Goal: Information Seeking & Learning: Learn about a topic

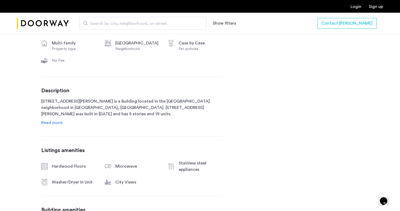
scroll to position [236, 0]
click at [61, 124] on span "Read more" at bounding box center [51, 122] width 21 height 4
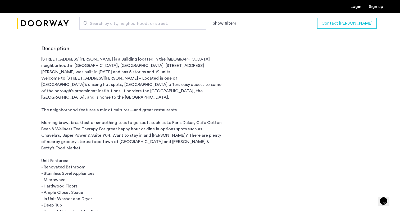
scroll to position [291, 0]
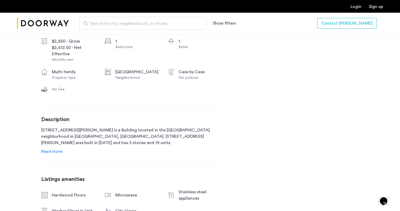
scroll to position [209, 0]
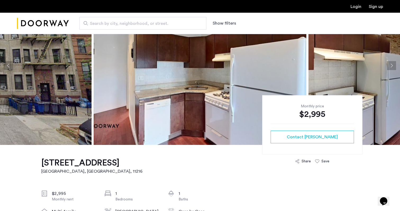
scroll to position [8, 0]
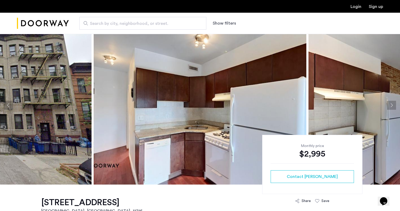
click at [170, 76] on img at bounding box center [200, 105] width 213 height 159
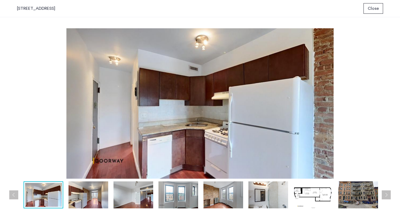
scroll to position [0, 0]
click at [101, 197] on img at bounding box center [89, 195] width 40 height 27
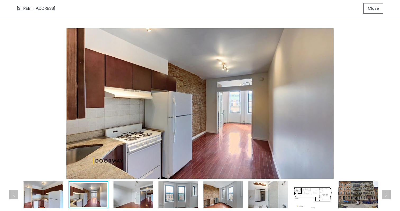
click at [124, 197] on img at bounding box center [134, 195] width 40 height 27
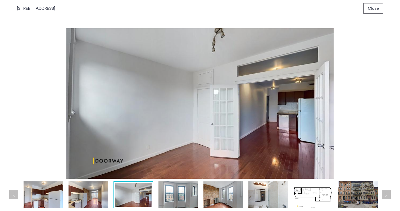
click at [161, 201] on img at bounding box center [179, 195] width 40 height 27
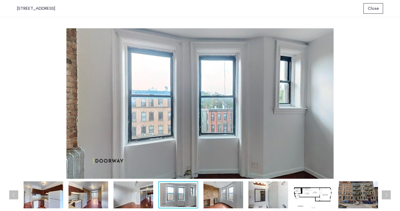
click at [198, 204] on div at bounding box center [201, 195] width 369 height 27
click at [218, 204] on img at bounding box center [224, 195] width 40 height 27
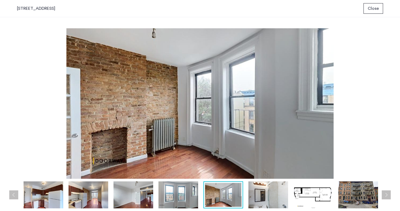
click at [255, 202] on img at bounding box center [269, 195] width 40 height 27
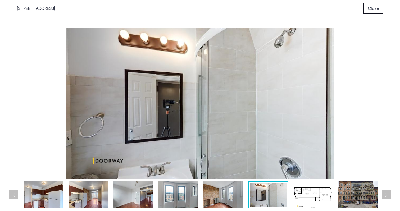
click at [308, 200] on img at bounding box center [314, 195] width 40 height 27
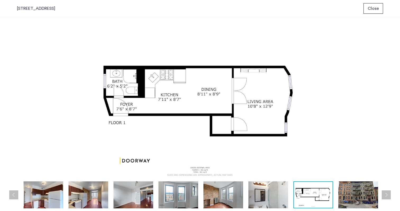
click at [47, 198] on img at bounding box center [44, 195] width 40 height 27
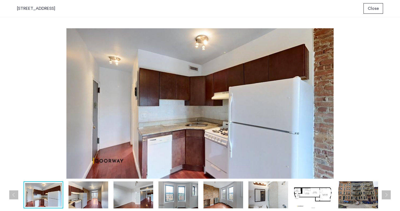
click at [92, 194] on img at bounding box center [89, 195] width 40 height 27
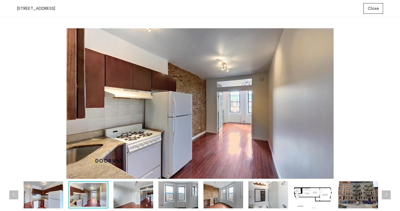
click at [121, 195] on img at bounding box center [134, 195] width 40 height 27
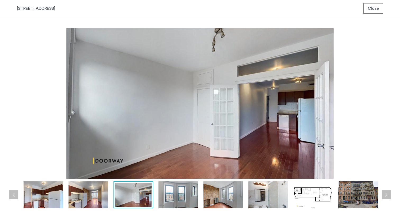
click at [44, 197] on img at bounding box center [44, 195] width 40 height 27
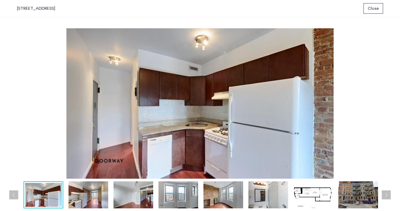
click at [101, 193] on img at bounding box center [89, 195] width 40 height 27
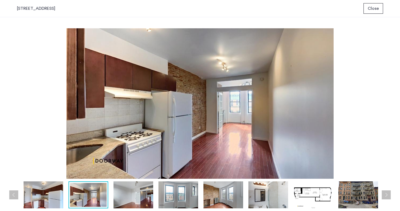
click at [119, 193] on img at bounding box center [134, 195] width 40 height 27
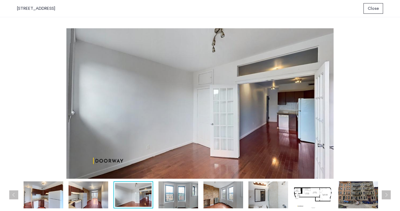
drag, startPoint x: 177, startPoint y: 195, endPoint x: 181, endPoint y: 195, distance: 4.0
click at [178, 195] on img at bounding box center [179, 195] width 40 height 27
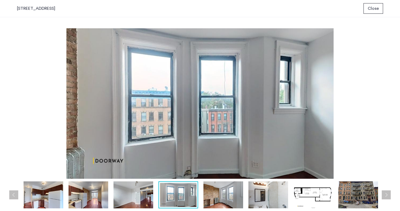
click at [294, 193] on img at bounding box center [314, 195] width 40 height 27
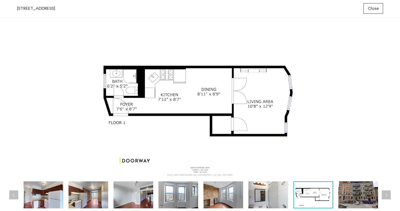
click at [369, 13] on button "Close" at bounding box center [374, 8] width 20 height 11
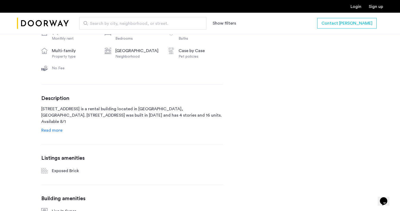
scroll to position [205, 0]
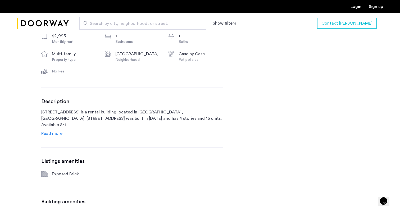
click at [50, 130] on div "Description [STREET_ADDRESS] is a rental building located in [GEOGRAPHIC_DATA],…" at bounding box center [132, 117] width 182 height 38
click at [50, 133] on span "Read more" at bounding box center [51, 134] width 21 height 4
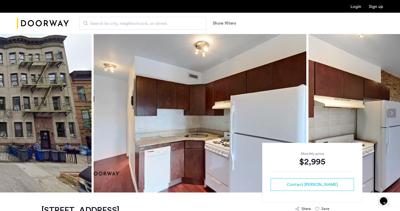
scroll to position [0, 0]
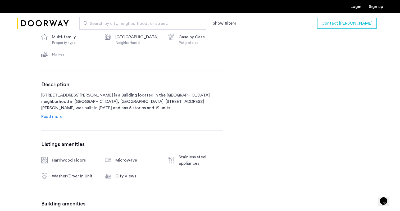
scroll to position [255, 0]
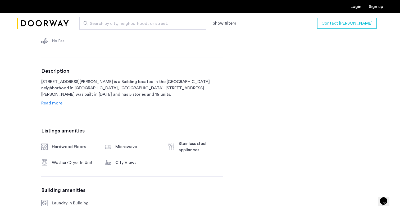
click at [53, 106] on link "Read more" at bounding box center [51, 103] width 21 height 6
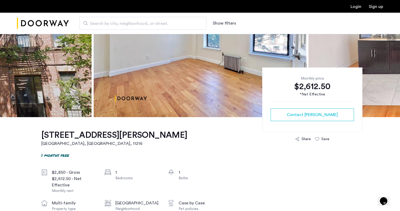
scroll to position [21, 0]
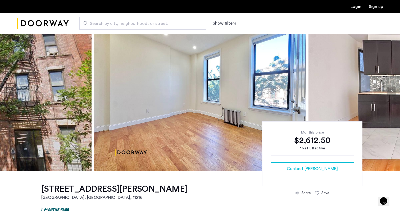
drag, startPoint x: 395, startPoint y: 92, endPoint x: 391, endPoint y: 92, distance: 4.0
click at [391, 92] on button "Next apartment" at bounding box center [391, 91] width 9 height 9
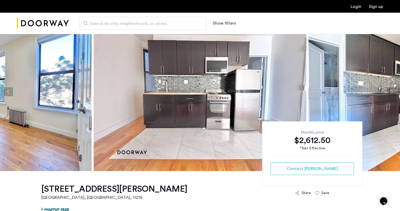
click at [391, 92] on button "Next apartment" at bounding box center [391, 91] width 9 height 9
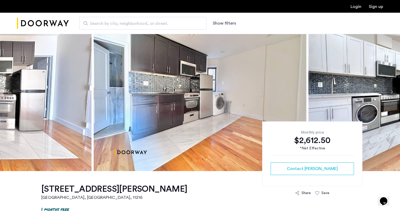
click at [391, 92] on button "Next apartment" at bounding box center [391, 91] width 9 height 9
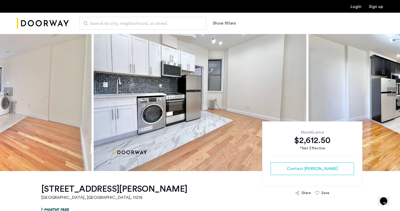
click at [391, 92] on button "Next apartment" at bounding box center [391, 91] width 9 height 9
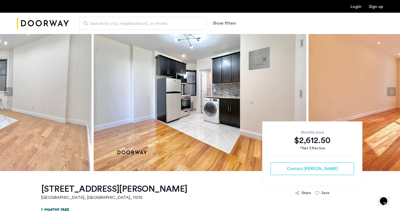
click at [391, 92] on button "Next apartment" at bounding box center [391, 91] width 9 height 9
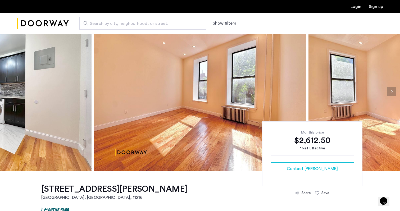
click at [391, 92] on button "Next apartment" at bounding box center [391, 91] width 9 height 9
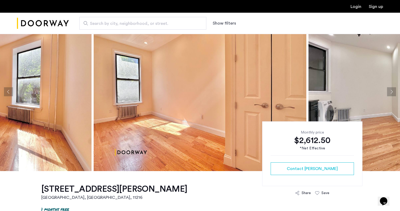
click at [391, 92] on button "Next apartment" at bounding box center [391, 91] width 9 height 9
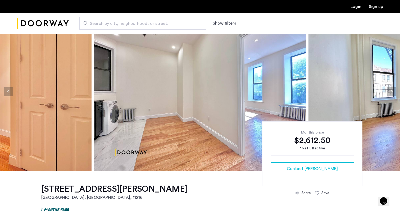
click at [391, 92] on button "Next apartment" at bounding box center [391, 91] width 9 height 9
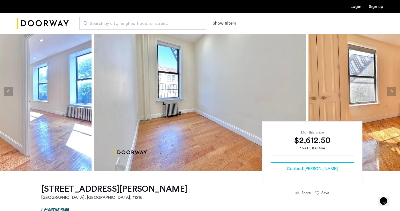
click at [242, 89] on img at bounding box center [200, 91] width 213 height 159
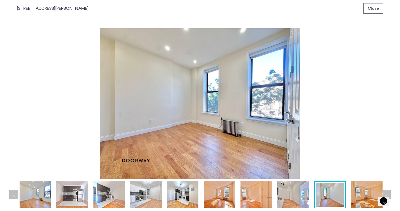
scroll to position [0, 0]
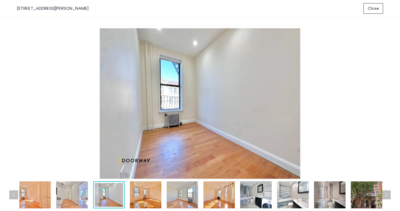
click at [266, 197] on img at bounding box center [255, 195] width 31 height 27
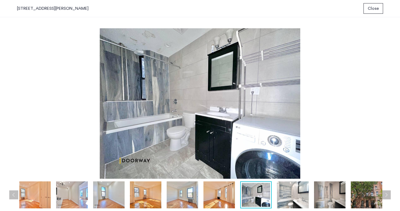
click at [296, 195] on img at bounding box center [292, 195] width 31 height 27
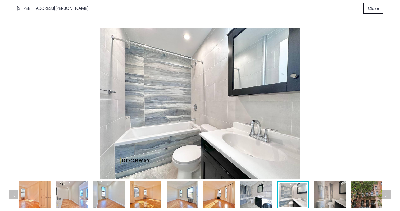
click at [315, 196] on img at bounding box center [329, 195] width 31 height 27
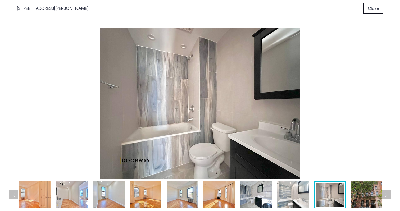
click at [342, 196] on img at bounding box center [330, 195] width 28 height 24
click at [350, 195] on div at bounding box center [91, 195] width 590 height 27
click at [360, 194] on img at bounding box center [366, 195] width 31 height 27
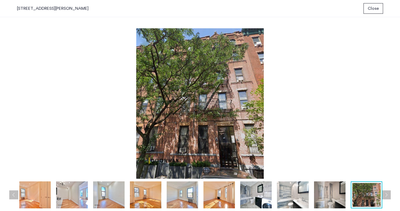
click at [387, 194] on button "Next apartment" at bounding box center [386, 195] width 9 height 9
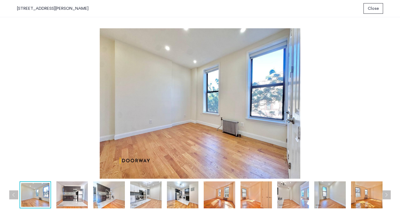
click at [387, 194] on button "Next apartment" at bounding box center [386, 195] width 9 height 9
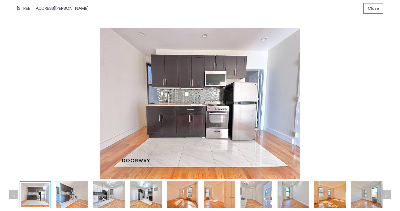
click at [390, 196] on button "Next apartment" at bounding box center [386, 195] width 9 height 9
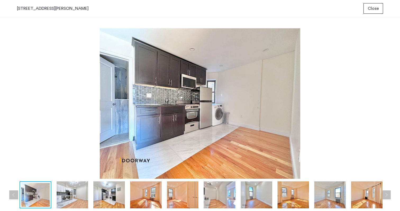
click at [390, 196] on button "Next apartment" at bounding box center [386, 195] width 9 height 9
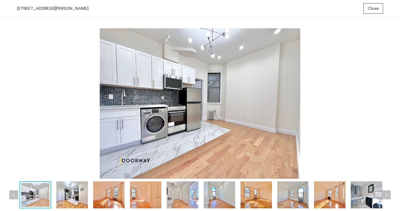
click at [390, 196] on button "Next apartment" at bounding box center [386, 195] width 9 height 9
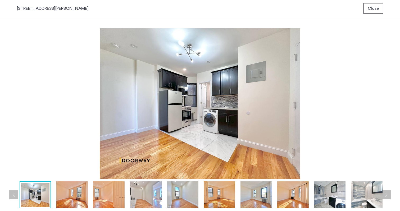
click at [390, 196] on button "Next apartment" at bounding box center [386, 195] width 9 height 9
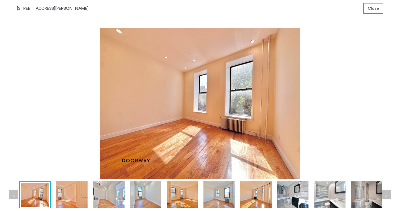
click at [390, 196] on button "Next apartment" at bounding box center [386, 195] width 9 height 9
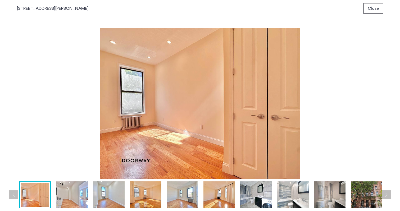
click at [390, 196] on button "Next apartment" at bounding box center [386, 195] width 9 height 9
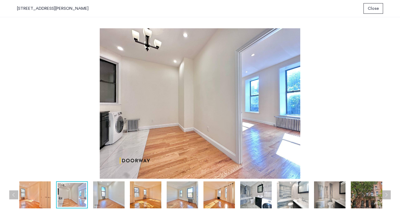
click at [390, 196] on button "Next apartment" at bounding box center [386, 195] width 9 height 9
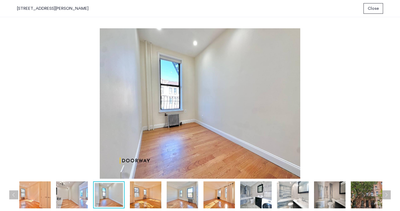
click at [390, 196] on button "Next apartment" at bounding box center [386, 195] width 9 height 9
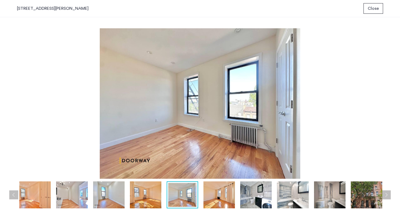
click at [390, 196] on button "Next apartment" at bounding box center [386, 195] width 9 height 9
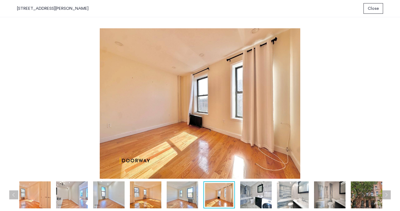
click at [390, 196] on button "Next apartment" at bounding box center [386, 195] width 9 height 9
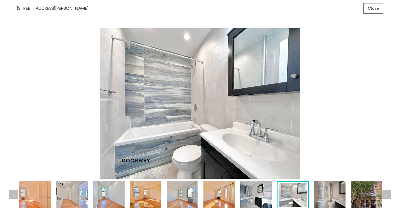
click at [390, 196] on button "Next apartment" at bounding box center [386, 195] width 9 height 9
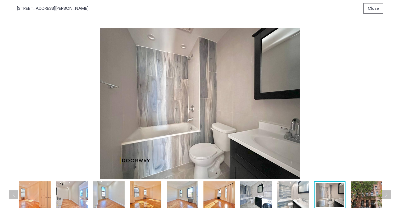
click at [390, 196] on button "Next apartment" at bounding box center [386, 195] width 9 height 9
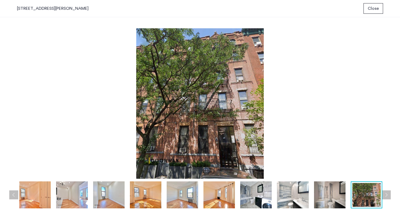
click at [389, 197] on button "Next apartment" at bounding box center [386, 195] width 9 height 9
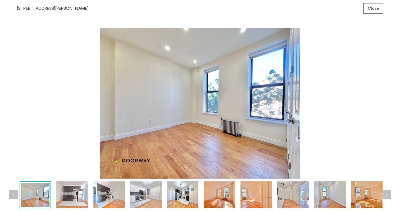
click at [389, 197] on button "Next apartment" at bounding box center [386, 195] width 9 height 9
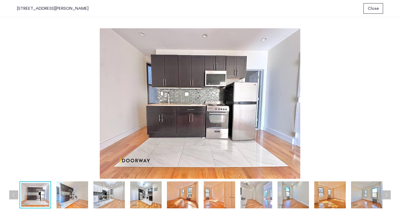
click at [389, 197] on button "Next apartment" at bounding box center [386, 195] width 9 height 9
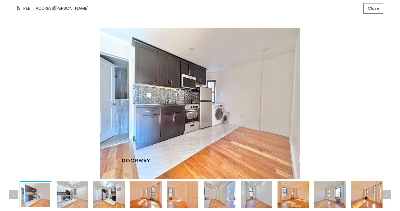
click at [389, 197] on button "Next apartment" at bounding box center [386, 195] width 9 height 9
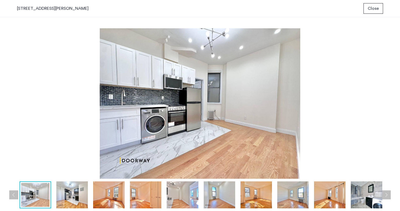
click at [389, 197] on button "Next apartment" at bounding box center [386, 195] width 9 height 9
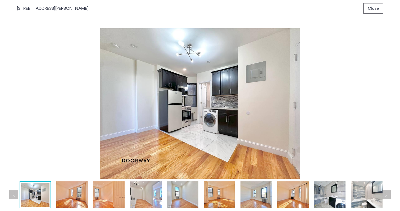
click at [389, 197] on button "Next apartment" at bounding box center [386, 195] width 9 height 9
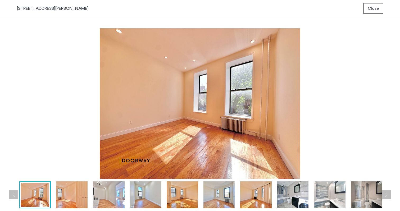
click at [389, 197] on button "Next apartment" at bounding box center [386, 195] width 9 height 9
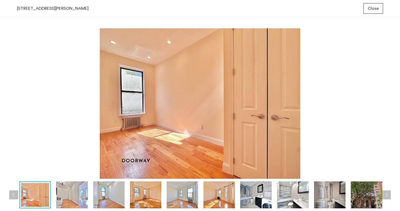
click at [389, 197] on button "Next apartment" at bounding box center [386, 195] width 9 height 9
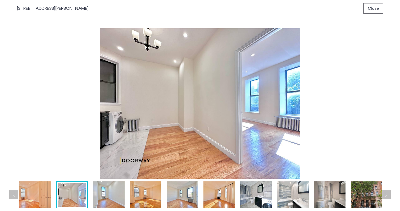
click at [389, 197] on button "Next apartment" at bounding box center [386, 195] width 9 height 9
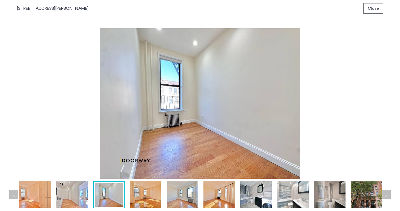
click at [389, 197] on button "Next apartment" at bounding box center [386, 195] width 9 height 9
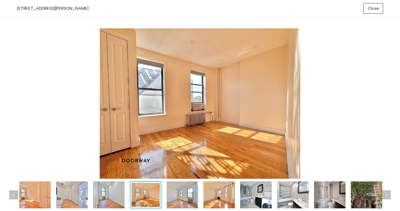
click at [389, 197] on button "Next apartment" at bounding box center [386, 195] width 9 height 9
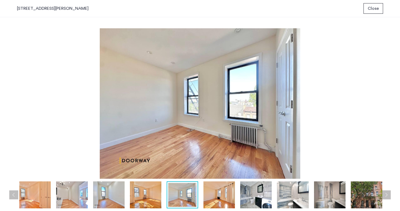
click at [389, 197] on button "Next apartment" at bounding box center [386, 195] width 9 height 9
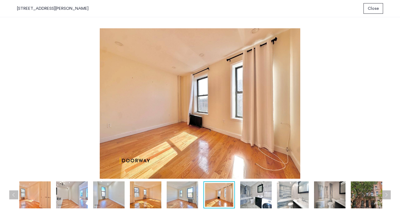
click at [389, 197] on button "Next apartment" at bounding box center [386, 195] width 9 height 9
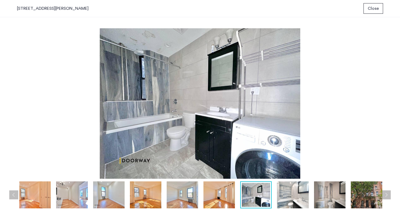
click at [389, 197] on button "Next apartment" at bounding box center [386, 195] width 9 height 9
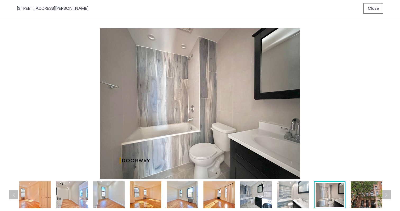
click at [373, 8] on span "Close" at bounding box center [373, 8] width 11 height 6
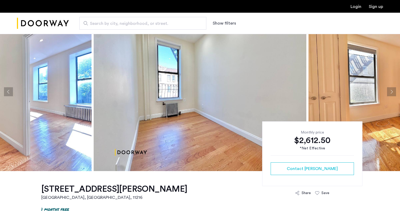
scroll to position [21, 0]
